Goal: Find specific page/section: Find specific page/section

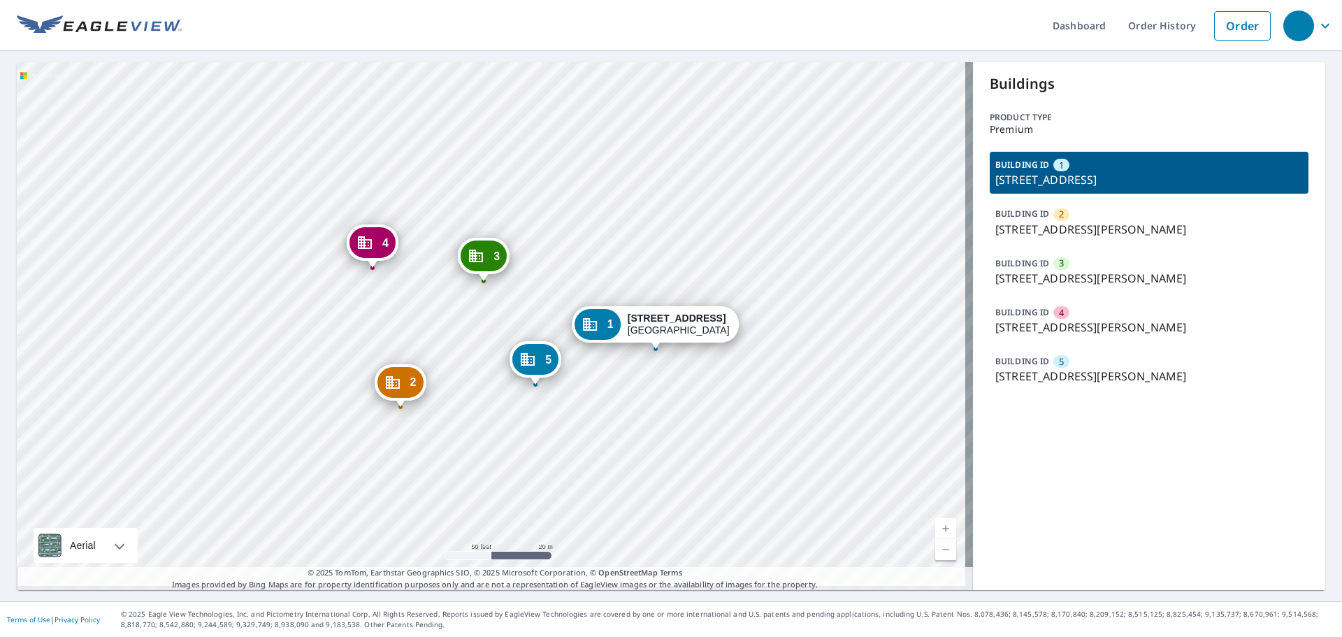
drag, startPoint x: 474, startPoint y: 330, endPoint x: 404, endPoint y: 333, distance: 70.0
click at [404, 333] on div "2 [STREET_ADDRESS][PERSON_NAME] 3 [STREET_ADDRESS][PERSON_NAME] 4 [STREET_ADDRE…" at bounding box center [495, 326] width 956 height 528
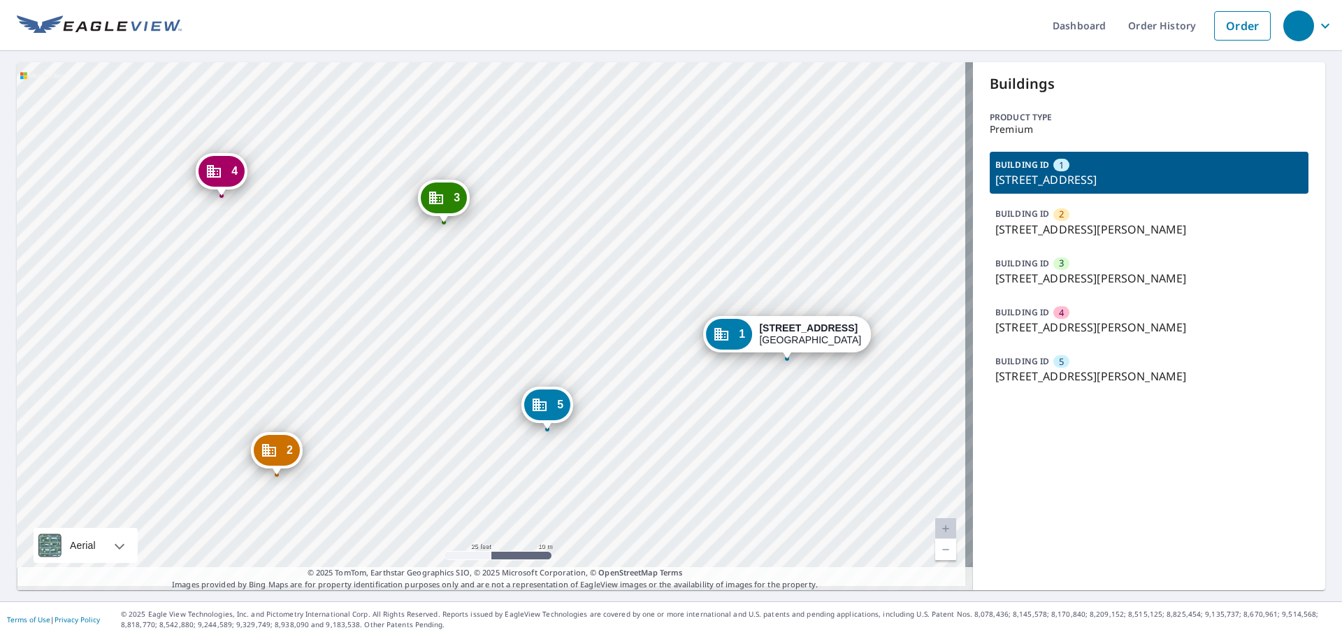
drag, startPoint x: 412, startPoint y: 335, endPoint x: 439, endPoint y: 321, distance: 30.6
click at [439, 321] on div "2 [STREET_ADDRESS][PERSON_NAME] 3 [STREET_ADDRESS][PERSON_NAME] 4 [STREET_ADDRE…" at bounding box center [495, 326] width 956 height 528
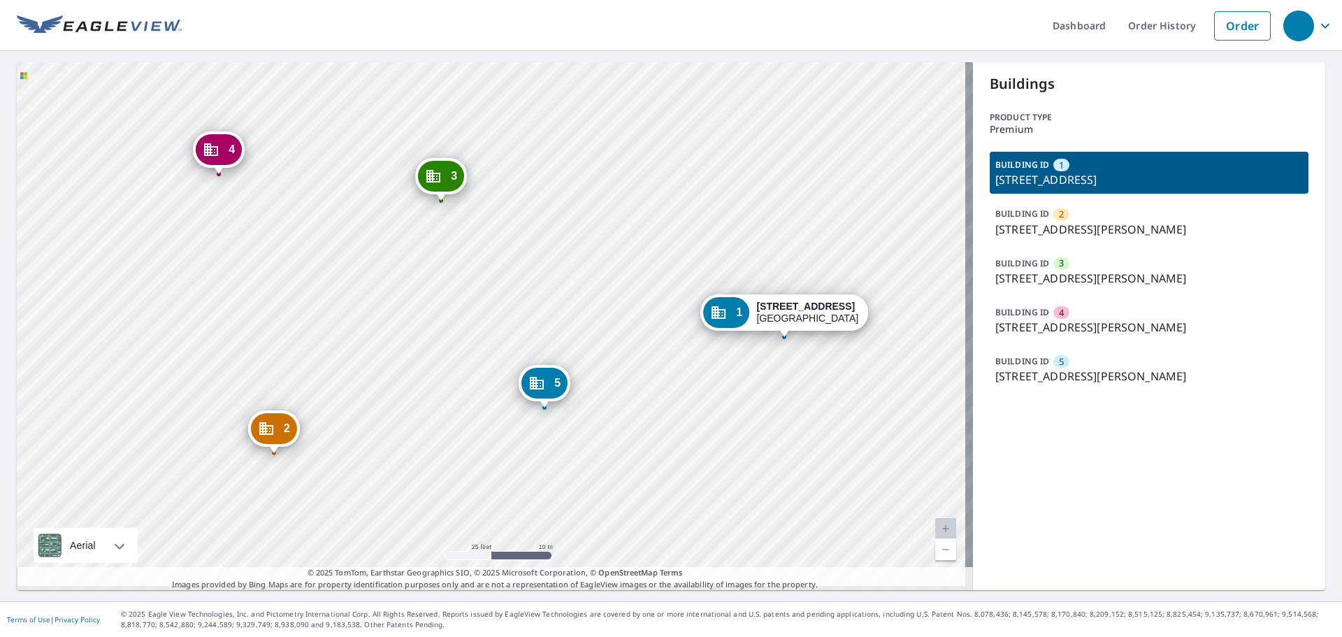
drag, startPoint x: 439, startPoint y: 321, endPoint x: 436, endPoint y: 299, distance: 21.8
click at [436, 299] on div "2 [STREET_ADDRESS][PERSON_NAME] 3 [STREET_ADDRESS][PERSON_NAME] 4 [STREET_ADDRE…" at bounding box center [495, 326] width 956 height 528
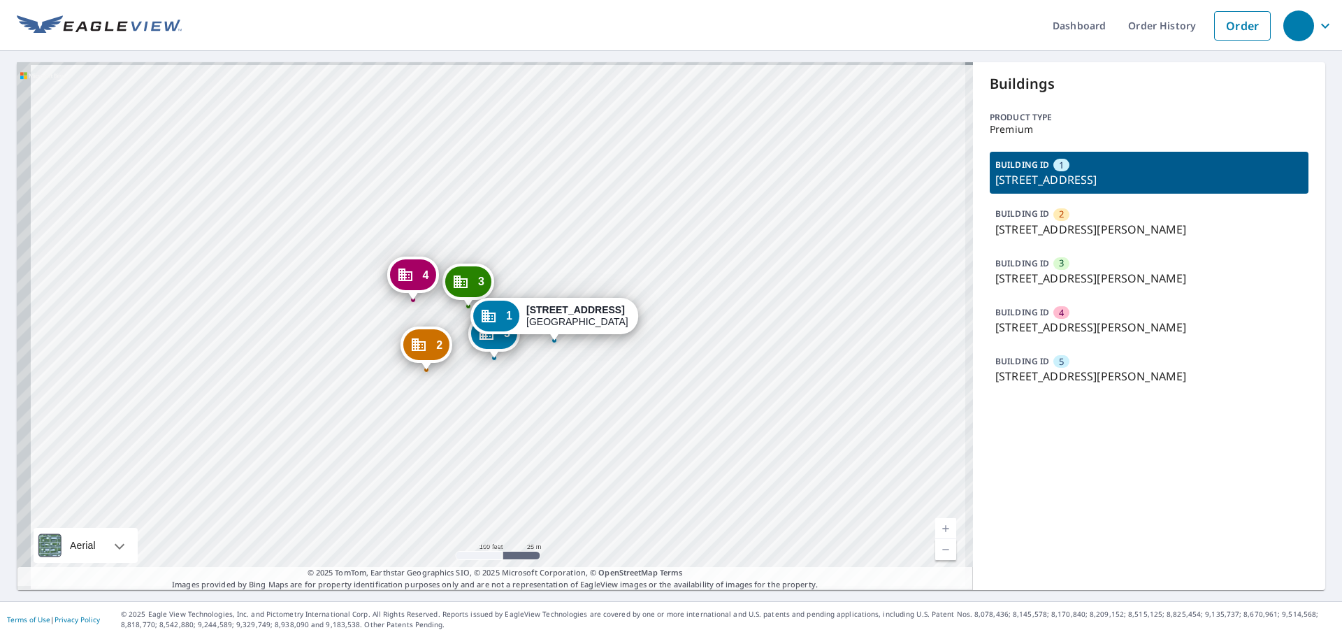
drag, startPoint x: 531, startPoint y: 377, endPoint x: 544, endPoint y: 380, distance: 12.8
click at [544, 380] on div "2 [STREET_ADDRESS][PERSON_NAME] 3 [STREET_ADDRESS][PERSON_NAME] 4 [STREET_ADDRE…" at bounding box center [495, 326] width 956 height 528
